Goal: Task Accomplishment & Management: Use online tool/utility

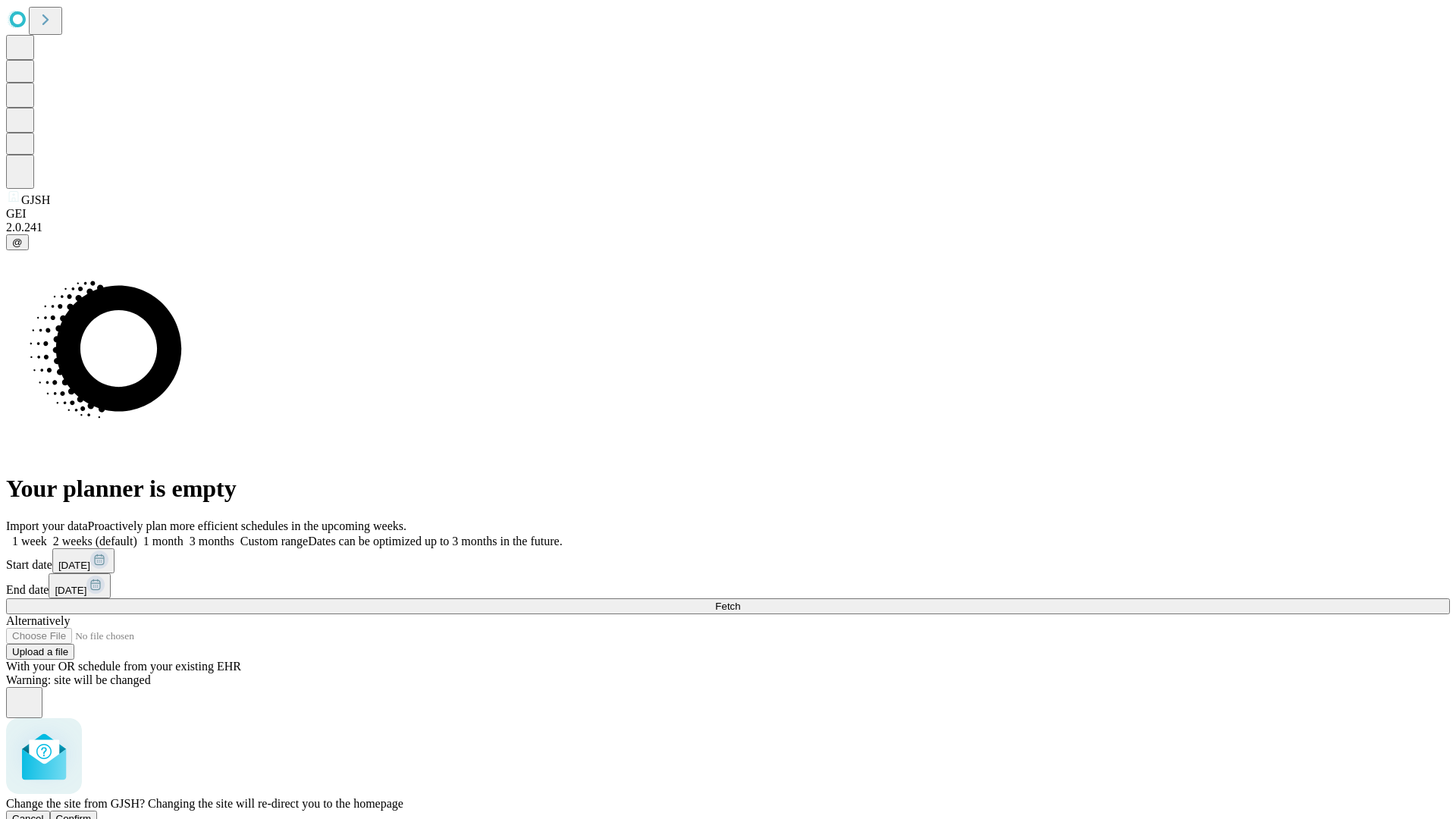
click at [92, 813] on span "Confirm" at bounding box center [74, 818] width 36 height 11
click at [47, 535] on label "1 week" at bounding box center [27, 541] width 41 height 13
click at [740, 601] on span "Fetch" at bounding box center [728, 606] width 25 height 11
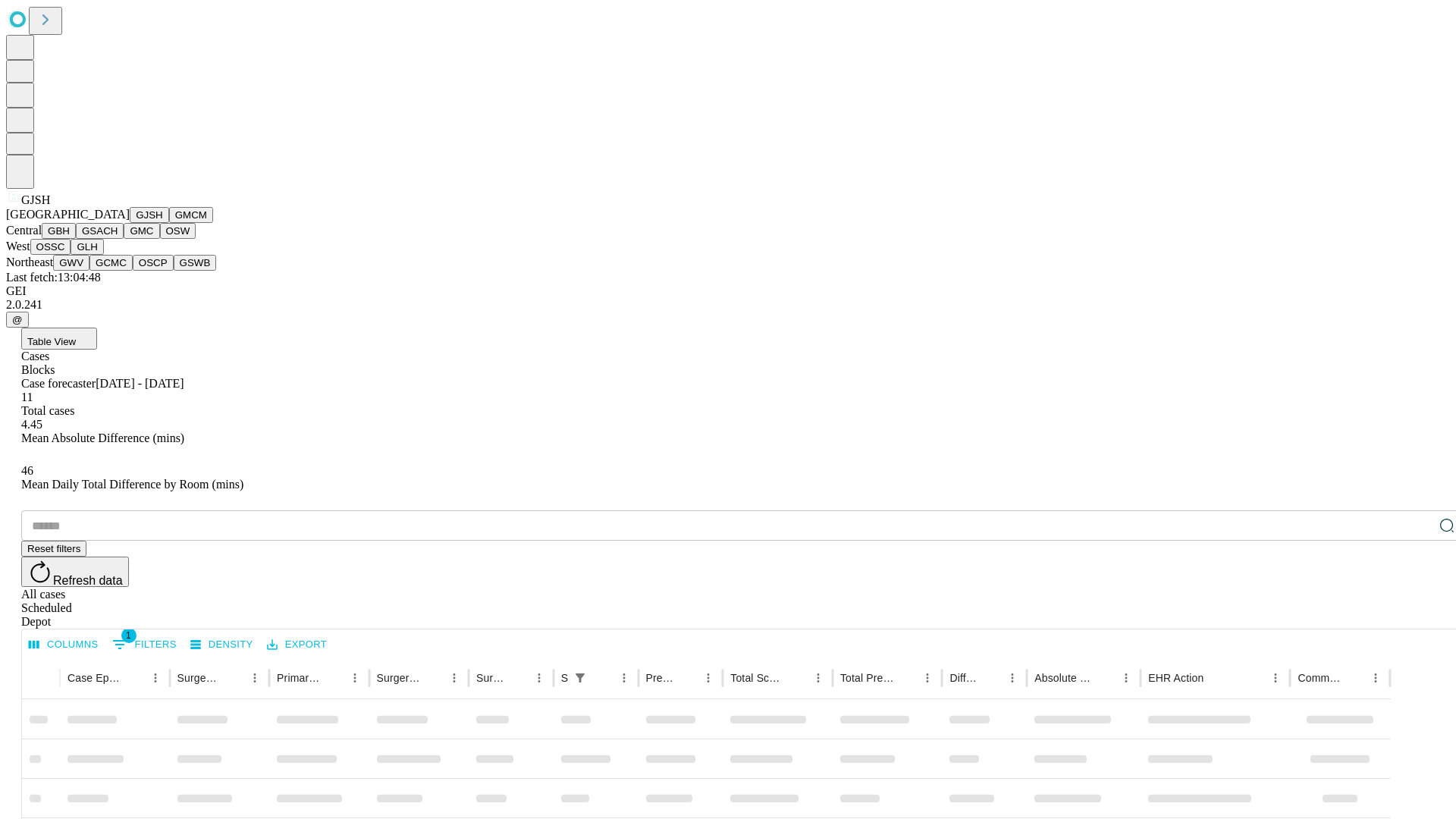
click at [169, 223] on button "GMCM" at bounding box center [192, 215] width 44 height 16
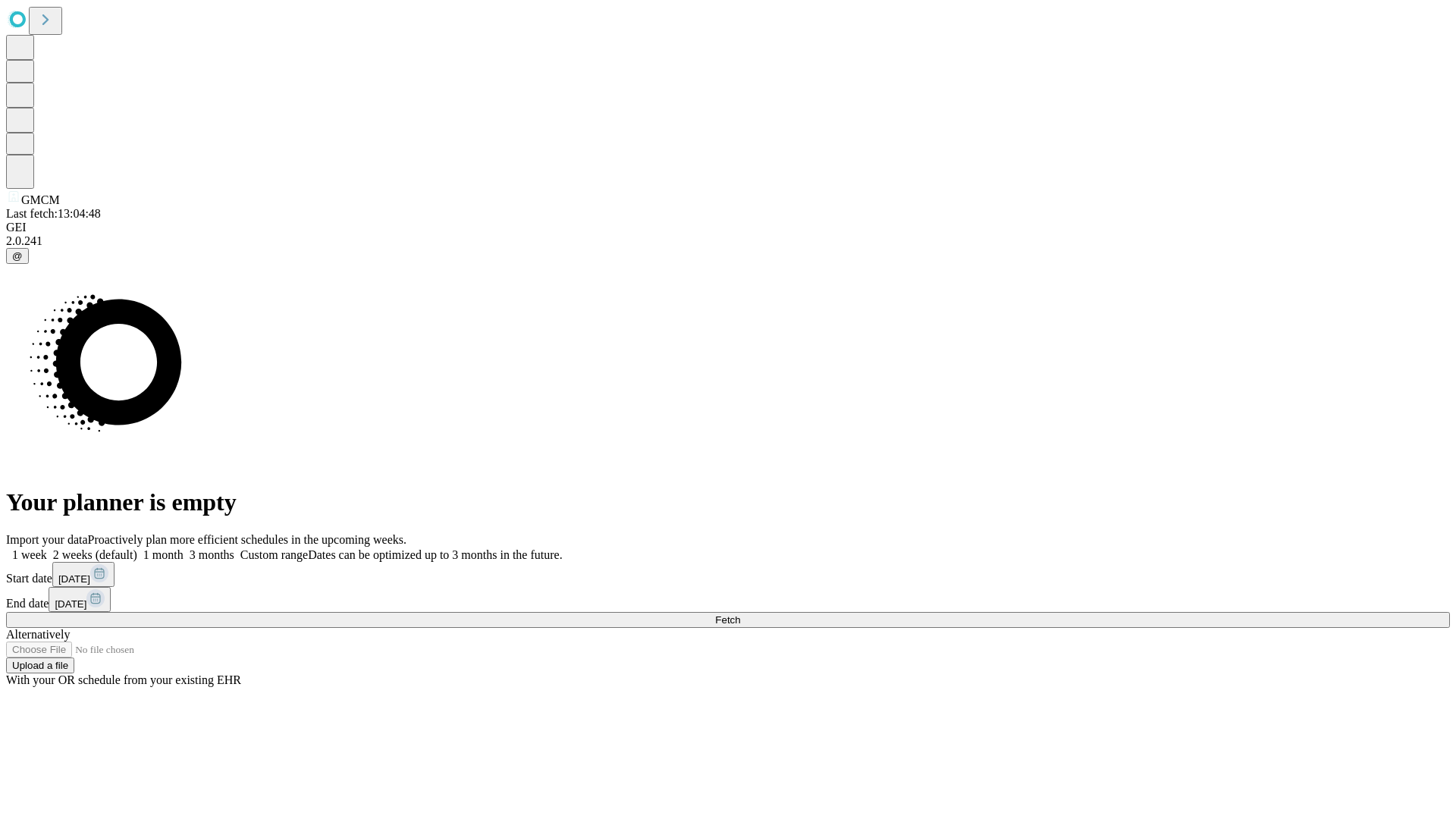
click at [47, 548] on label "1 week" at bounding box center [27, 554] width 41 height 13
click at [740, 614] on span "Fetch" at bounding box center [728, 620] width 25 height 11
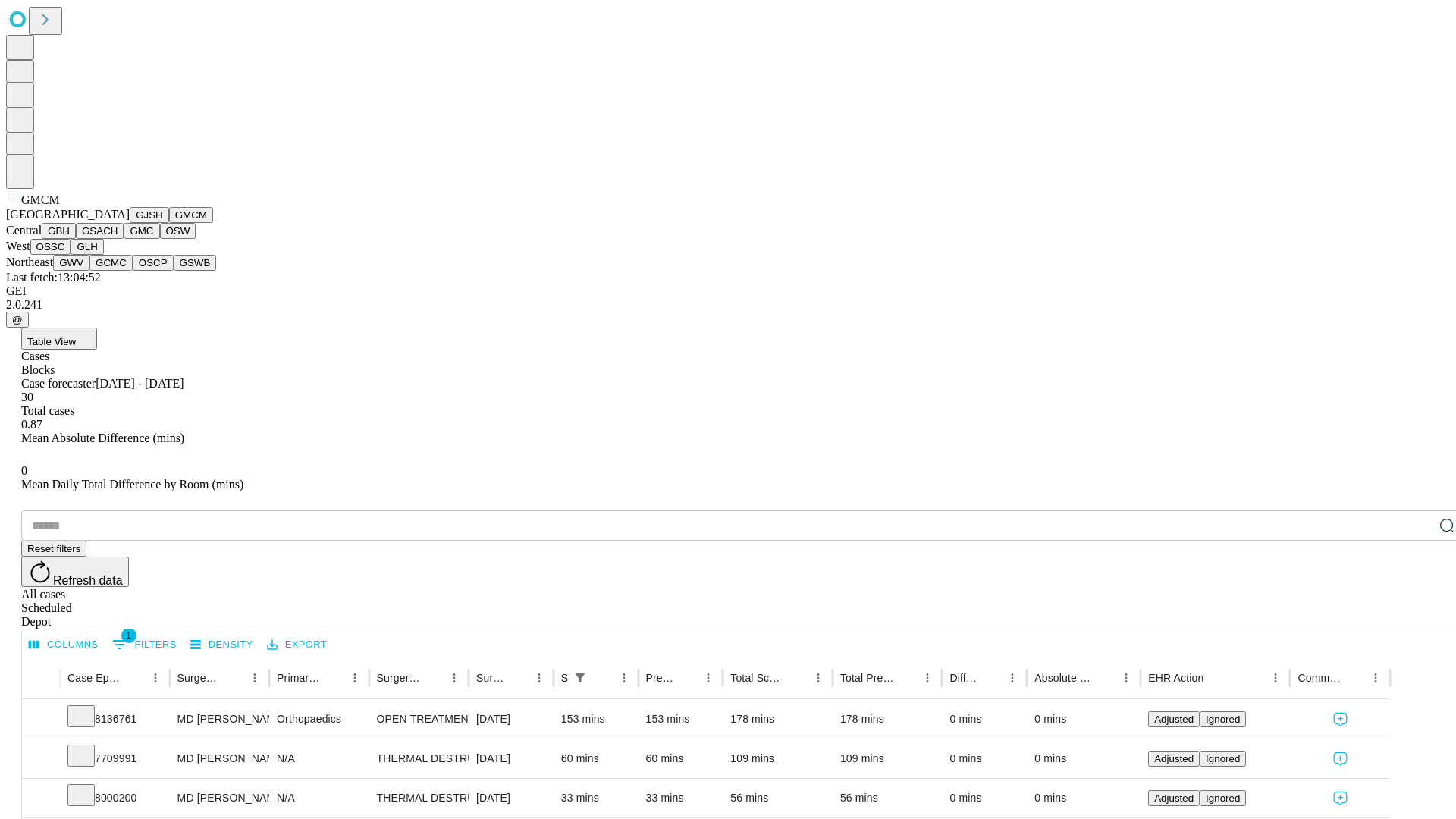
click at [76, 239] on button "GBH" at bounding box center [58, 230] width 34 height 16
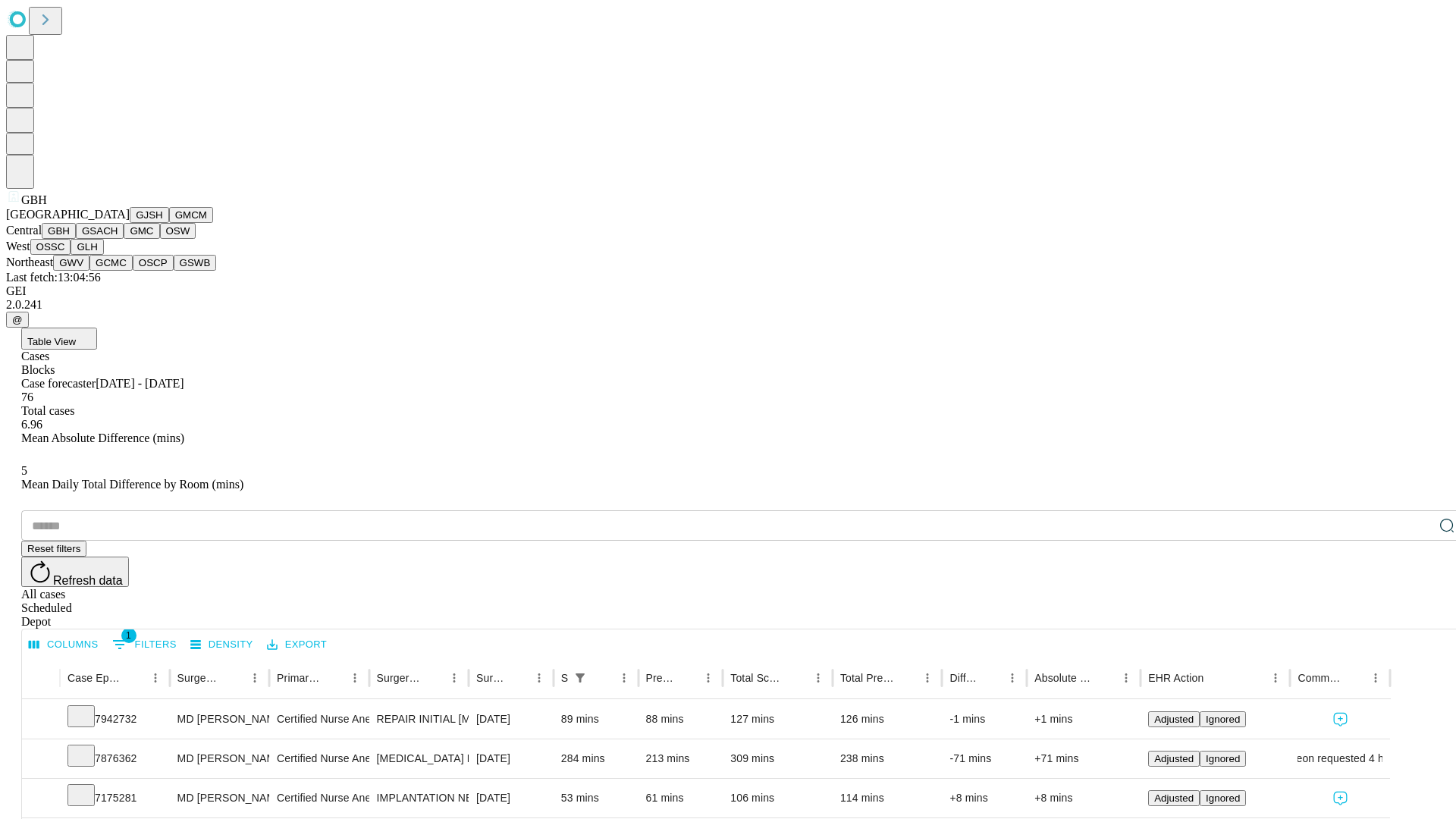
click at [118, 239] on button "GSACH" at bounding box center [100, 230] width 48 height 16
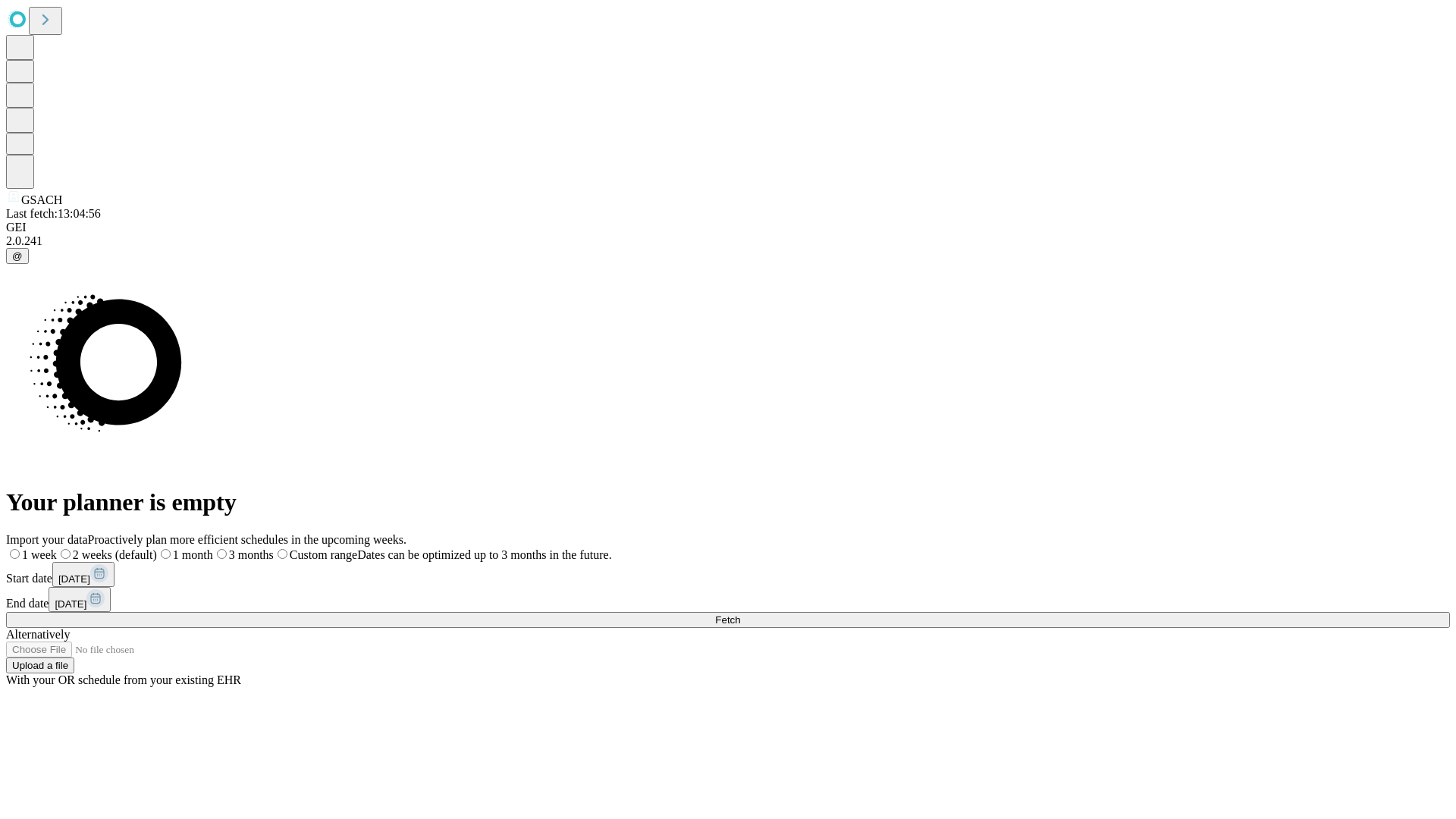
click at [56, 548] on label "1 week" at bounding box center [31, 554] width 51 height 13
click at [740, 614] on span "Fetch" at bounding box center [728, 620] width 25 height 11
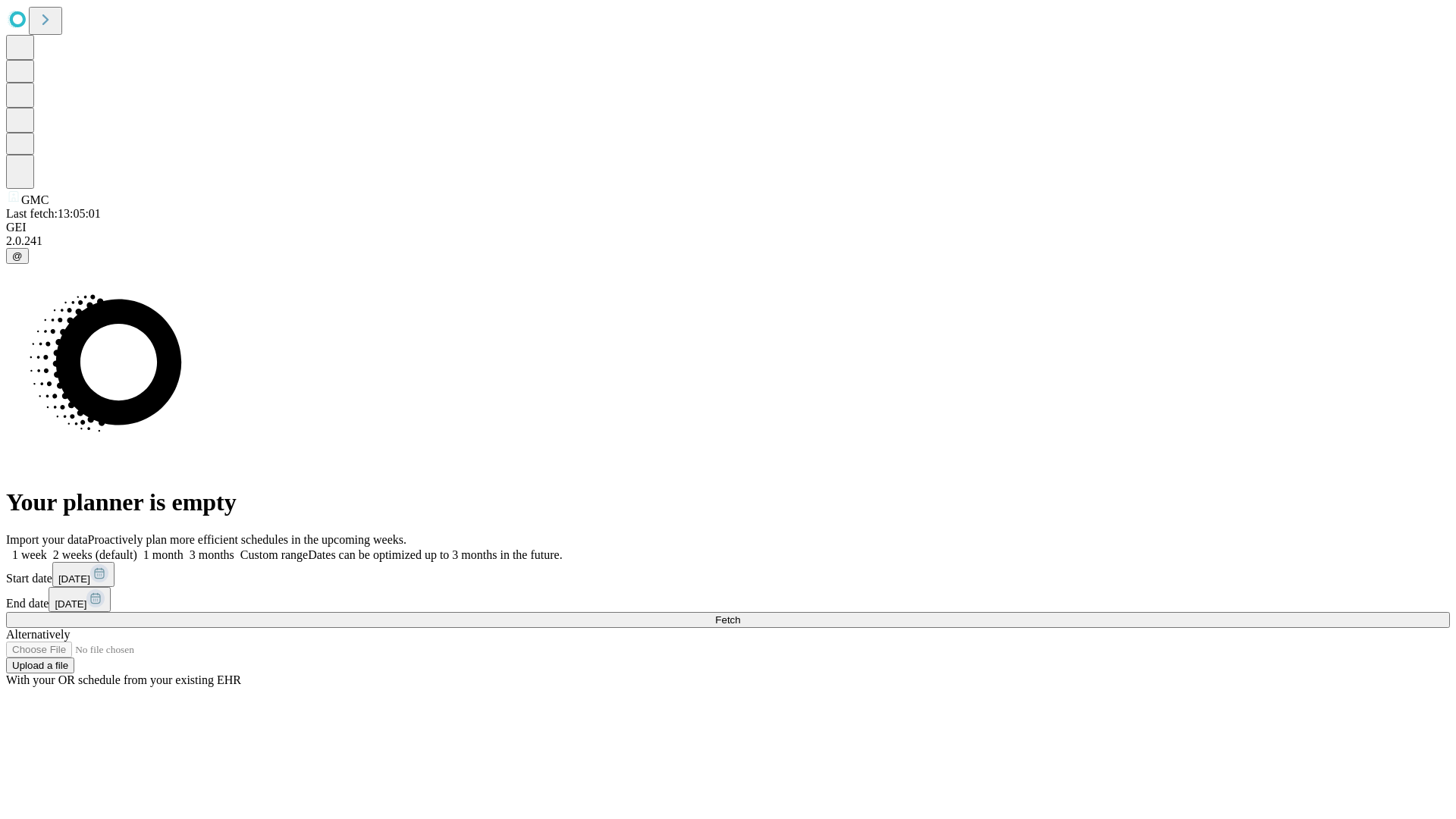
click at [47, 548] on label "1 week" at bounding box center [27, 554] width 41 height 13
click at [740, 614] on span "Fetch" at bounding box center [728, 620] width 25 height 11
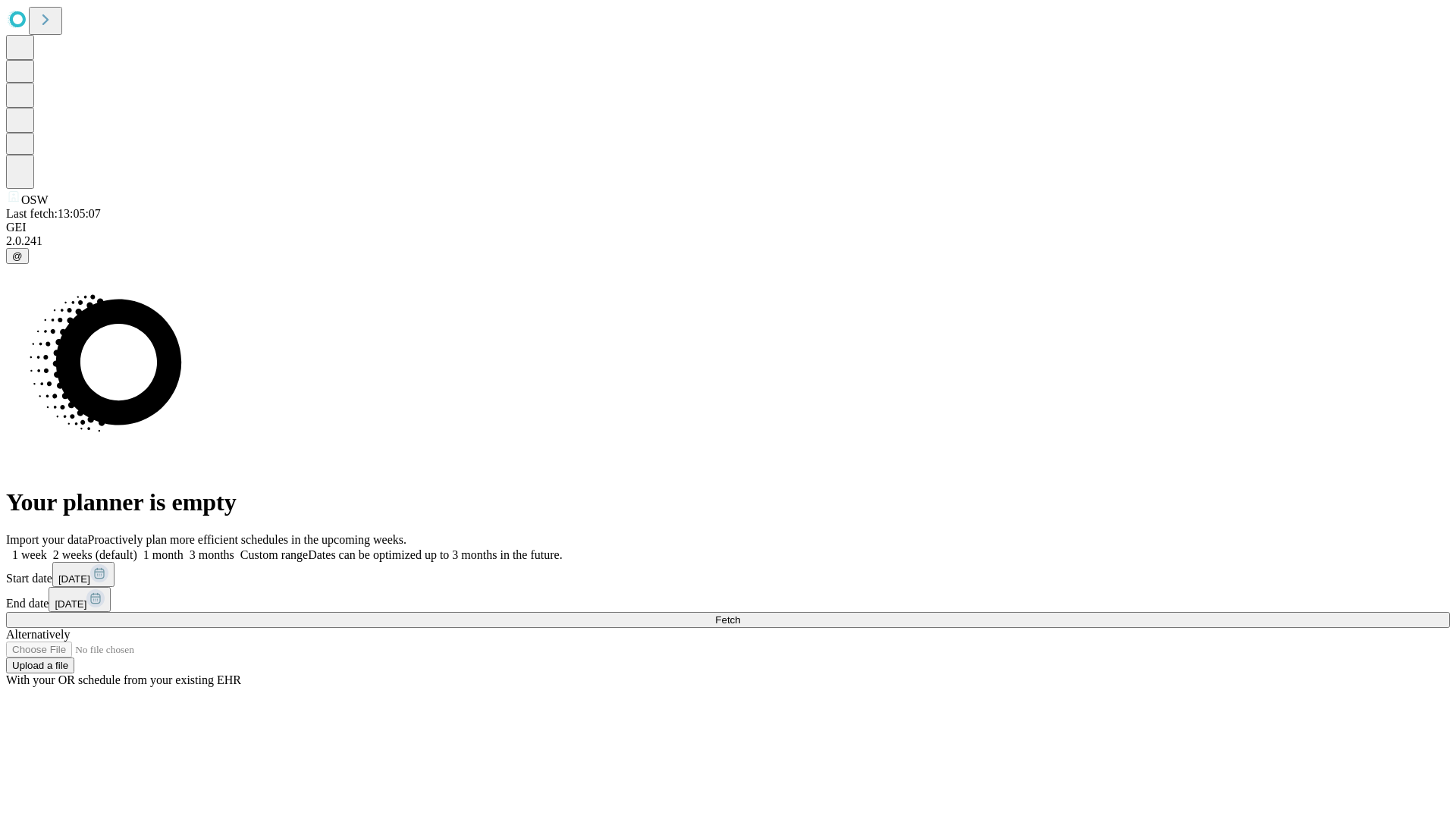
click at [740, 614] on span "Fetch" at bounding box center [728, 620] width 25 height 11
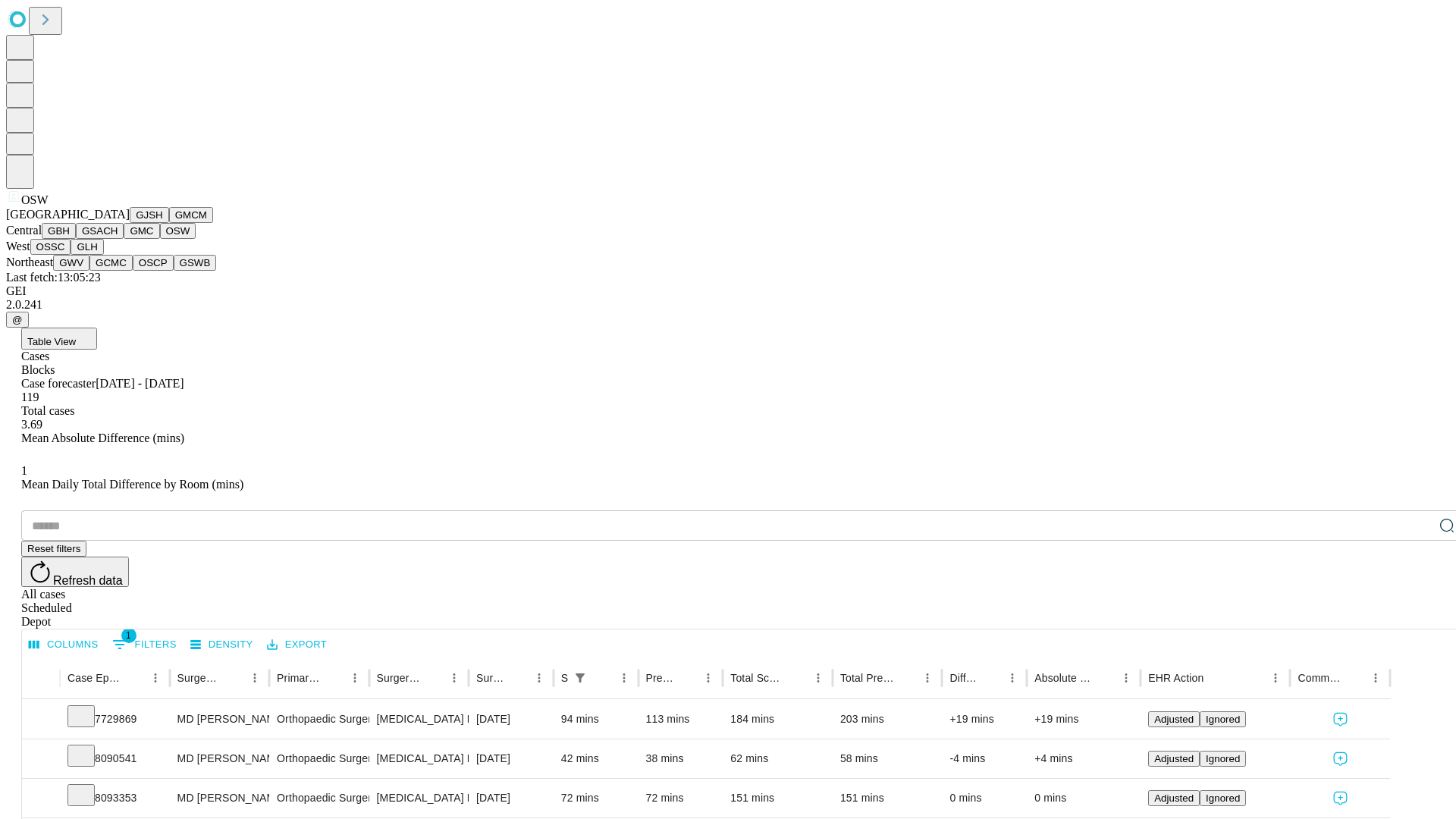
click at [71, 254] on button "OSSC" at bounding box center [51, 246] width 41 height 16
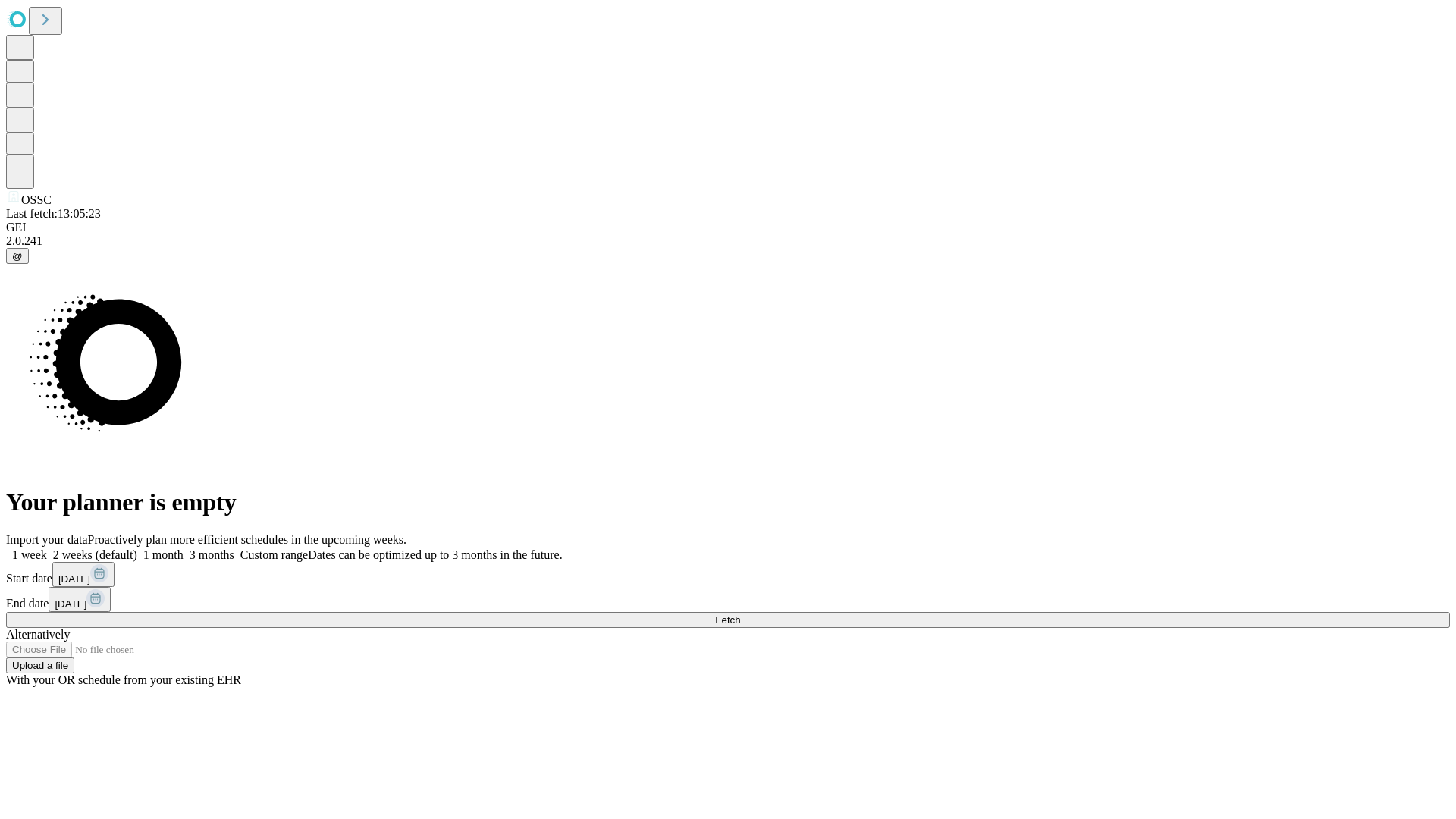
click at [47, 548] on label "1 week" at bounding box center [27, 554] width 41 height 13
click at [740, 614] on span "Fetch" at bounding box center [728, 620] width 25 height 11
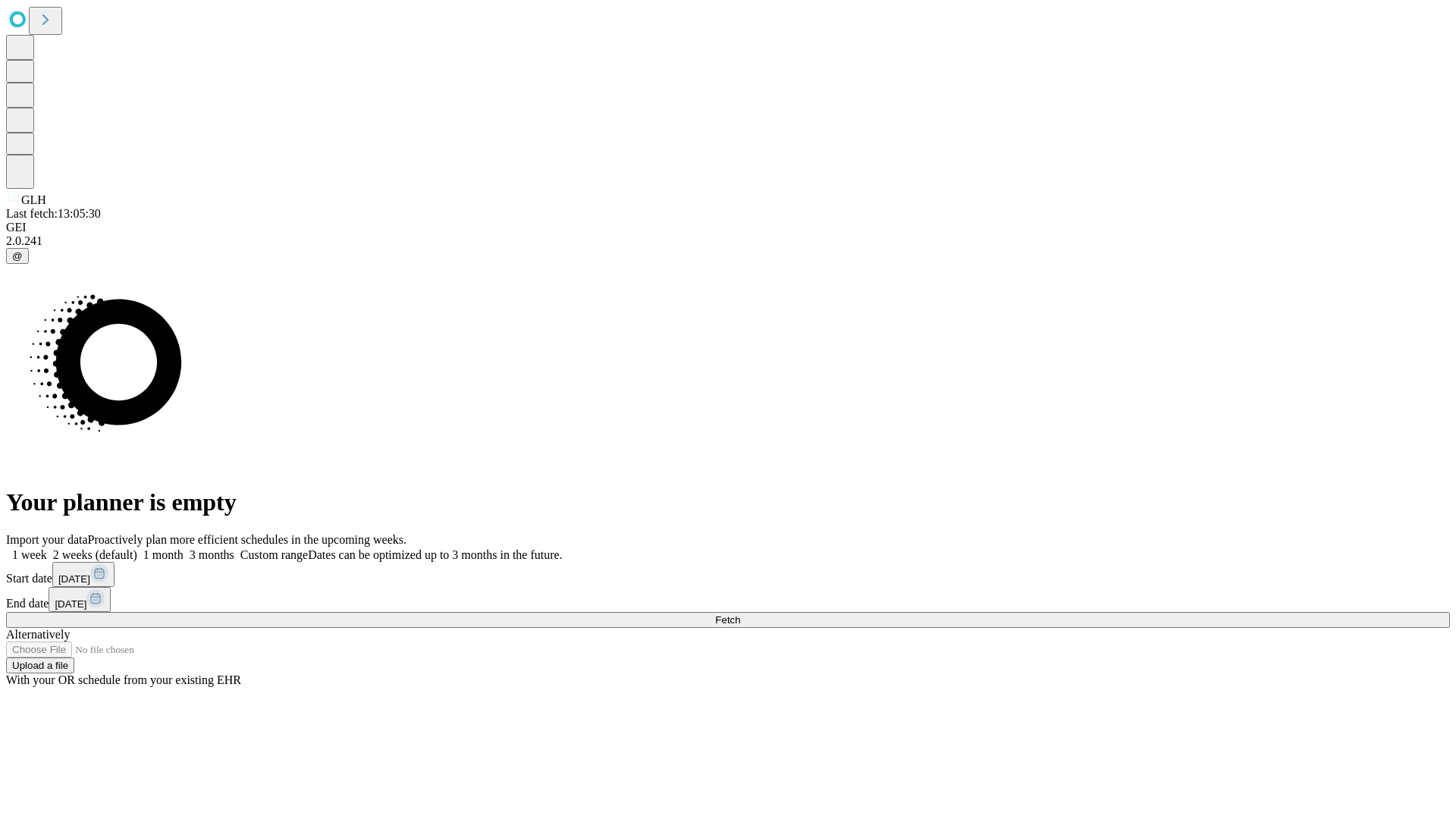
click at [47, 548] on label "1 week" at bounding box center [27, 554] width 41 height 13
click at [740, 614] on span "Fetch" at bounding box center [728, 620] width 25 height 11
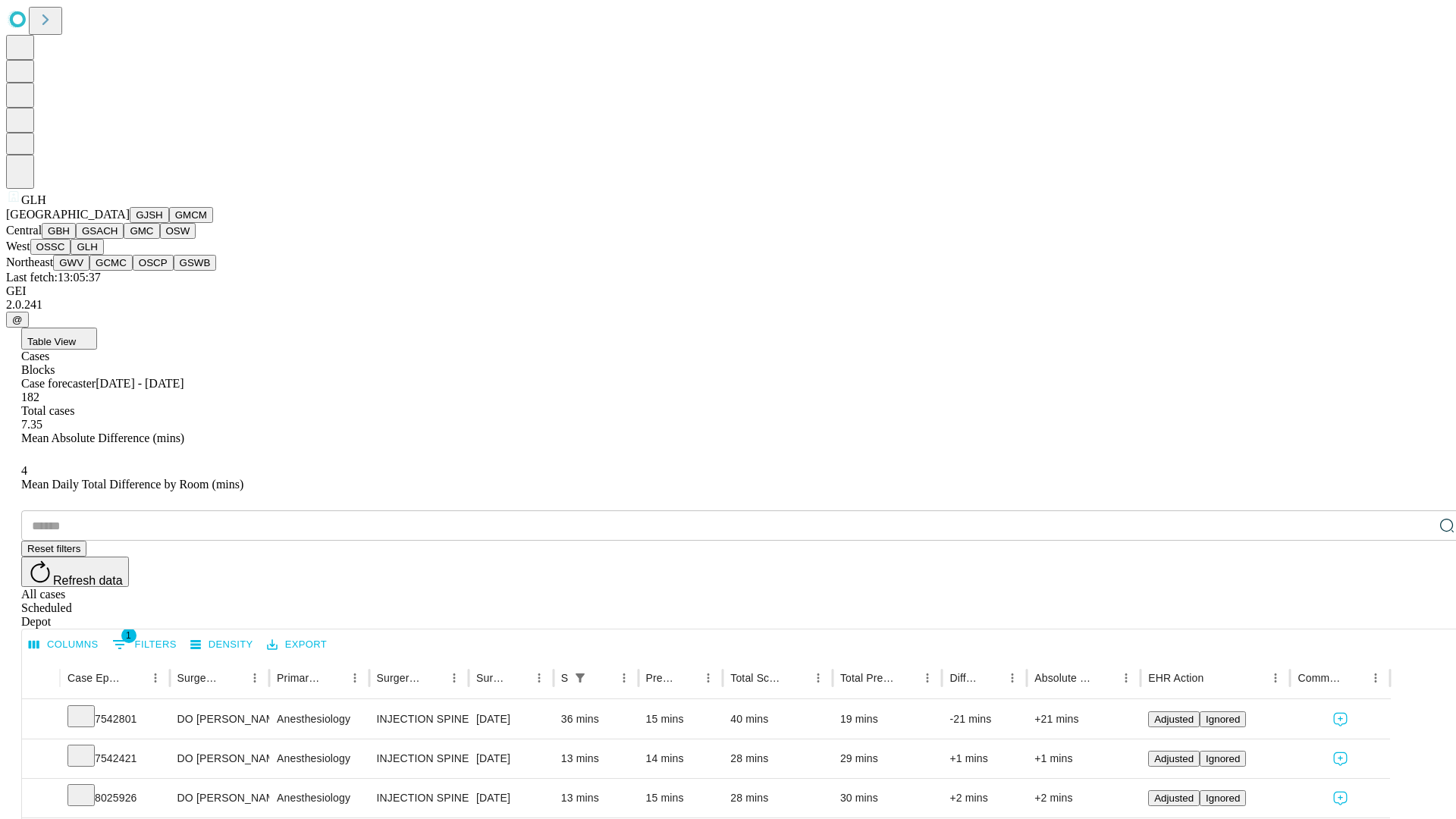
click at [90, 270] on button "GWV" at bounding box center [70, 262] width 36 height 16
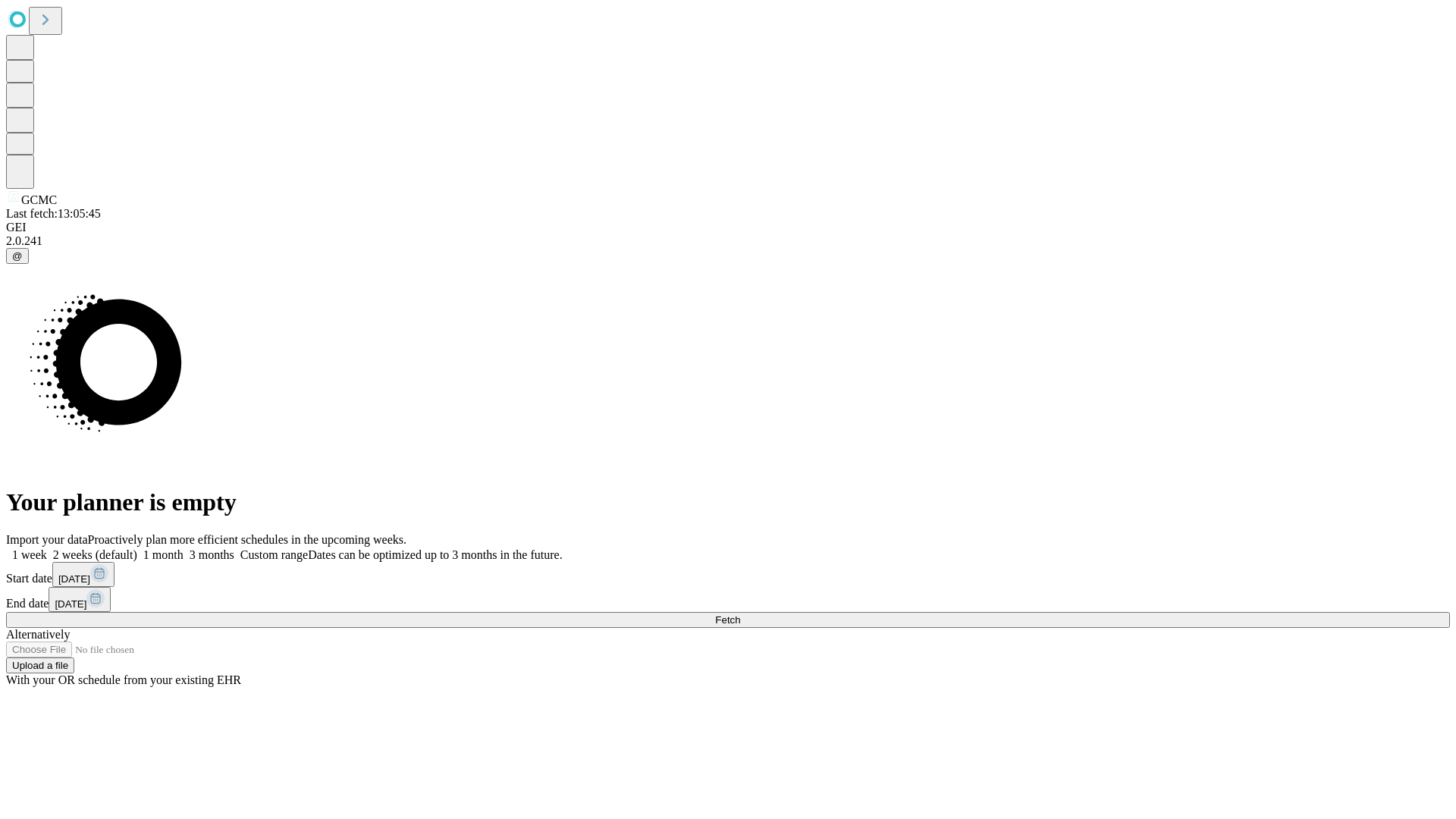
click at [47, 548] on label "1 week" at bounding box center [27, 554] width 41 height 13
click at [740, 614] on span "Fetch" at bounding box center [728, 620] width 25 height 11
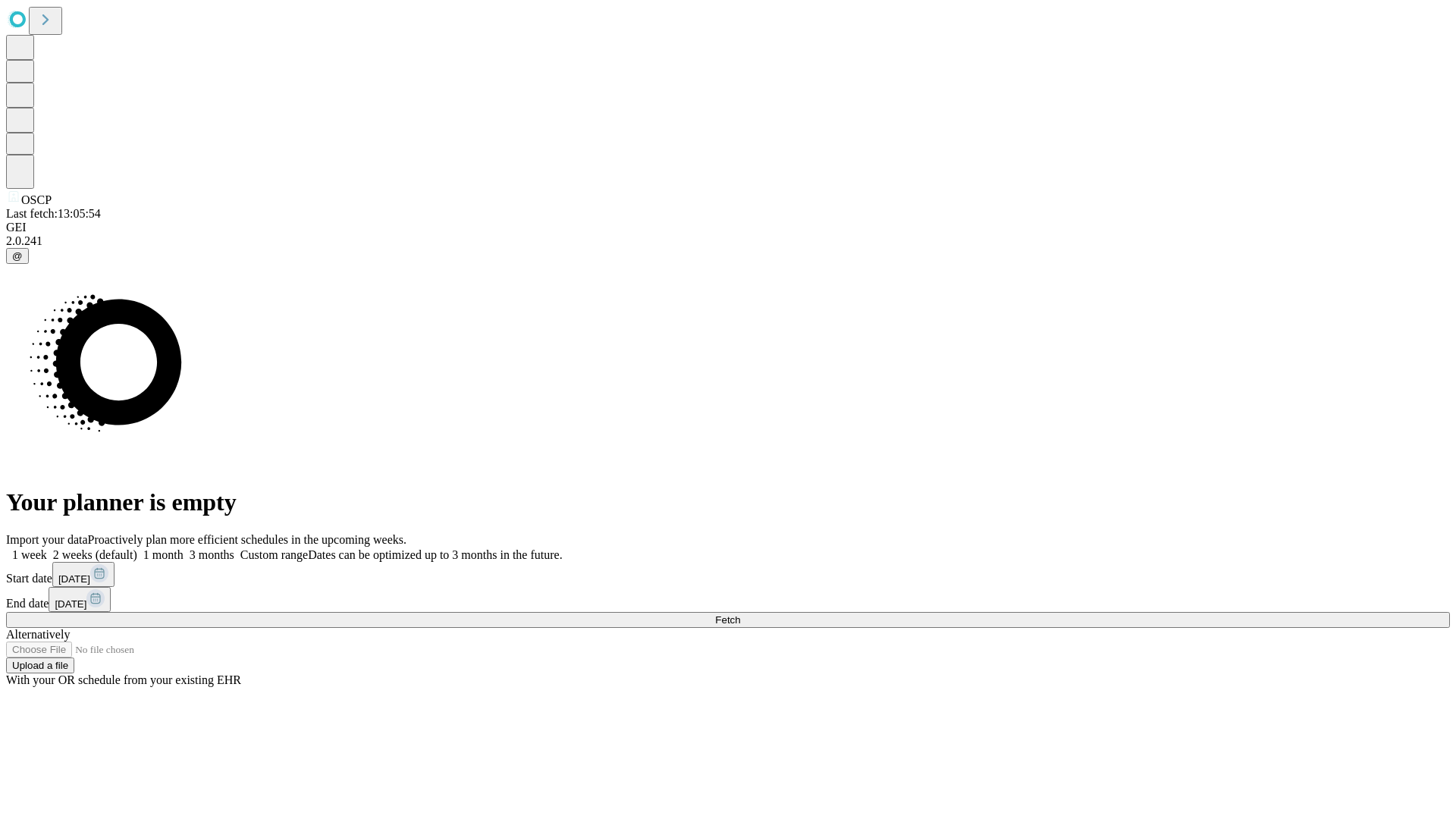
click at [47, 548] on label "1 week" at bounding box center [27, 554] width 41 height 13
click at [740, 614] on span "Fetch" at bounding box center [728, 620] width 25 height 11
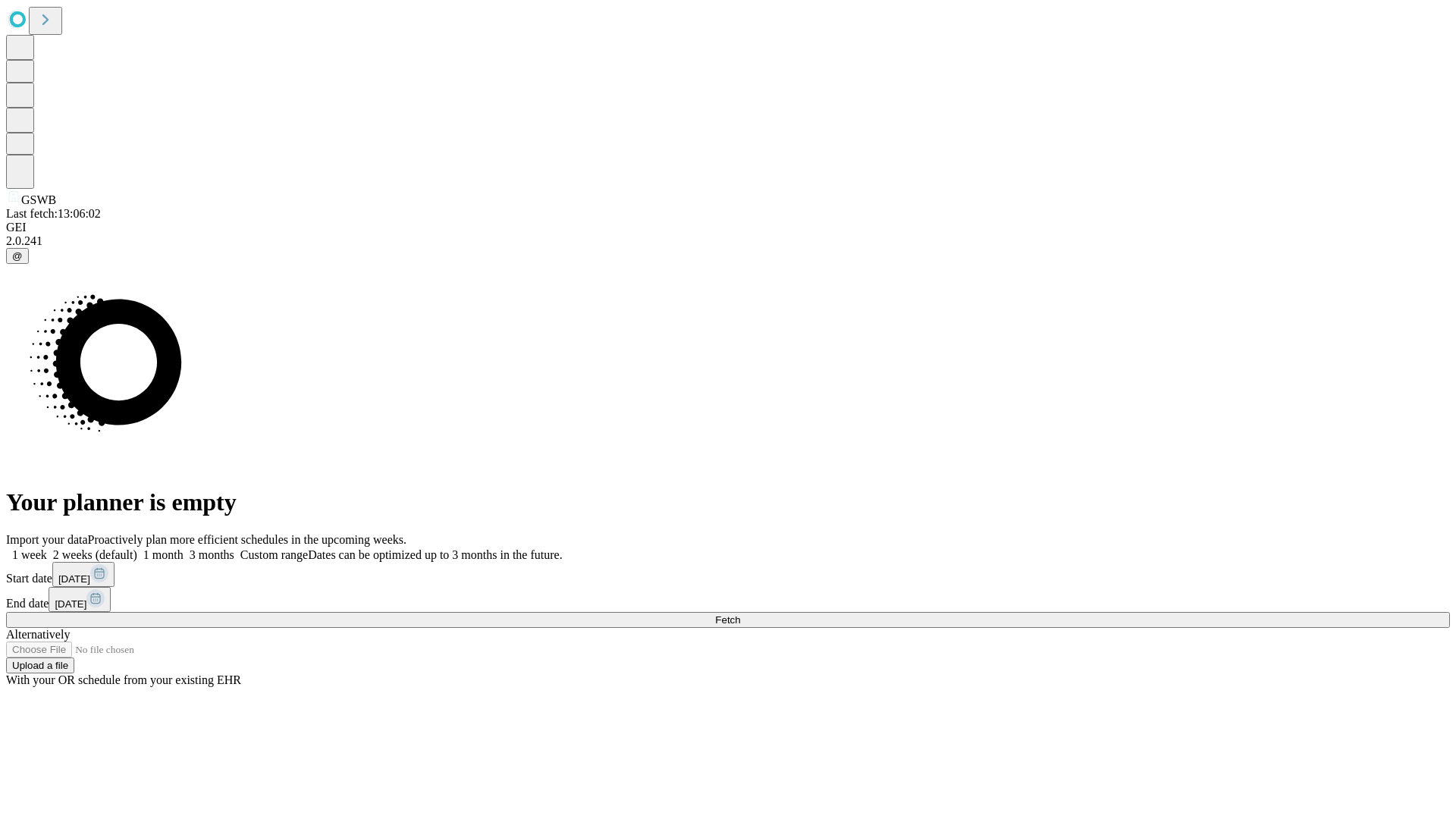
click at [47, 548] on label "1 week" at bounding box center [27, 554] width 41 height 13
click at [740, 614] on span "Fetch" at bounding box center [728, 620] width 25 height 11
